Goal: Find specific page/section

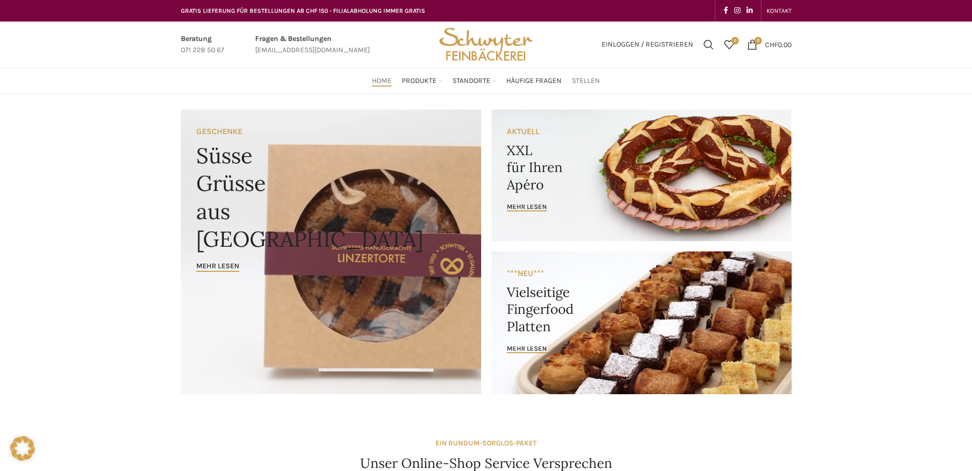
click at [577, 81] on span "Stellen" at bounding box center [586, 81] width 28 height 10
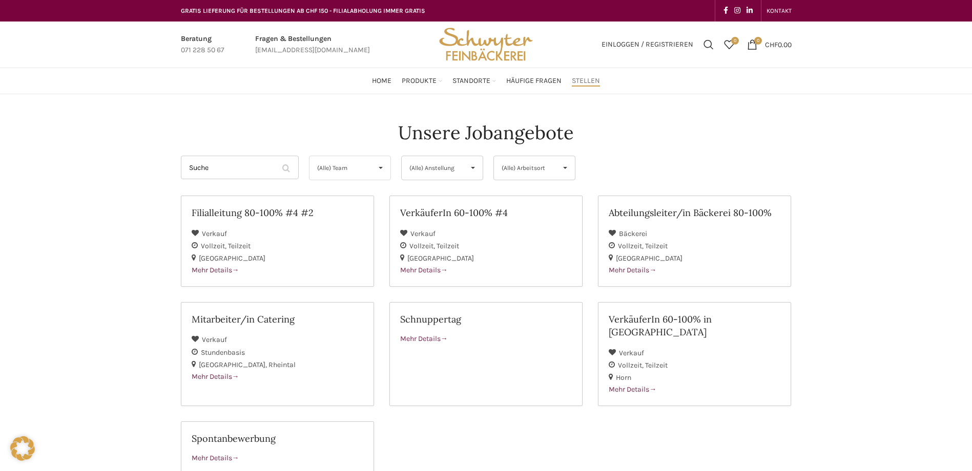
click at [379, 173] on span "▾" at bounding box center [380, 168] width 19 height 24
click at [362, 207] on li "Bäckerei" at bounding box center [350, 213] width 81 height 20
select select "132"
